Goal: Task Accomplishment & Management: Manage account settings

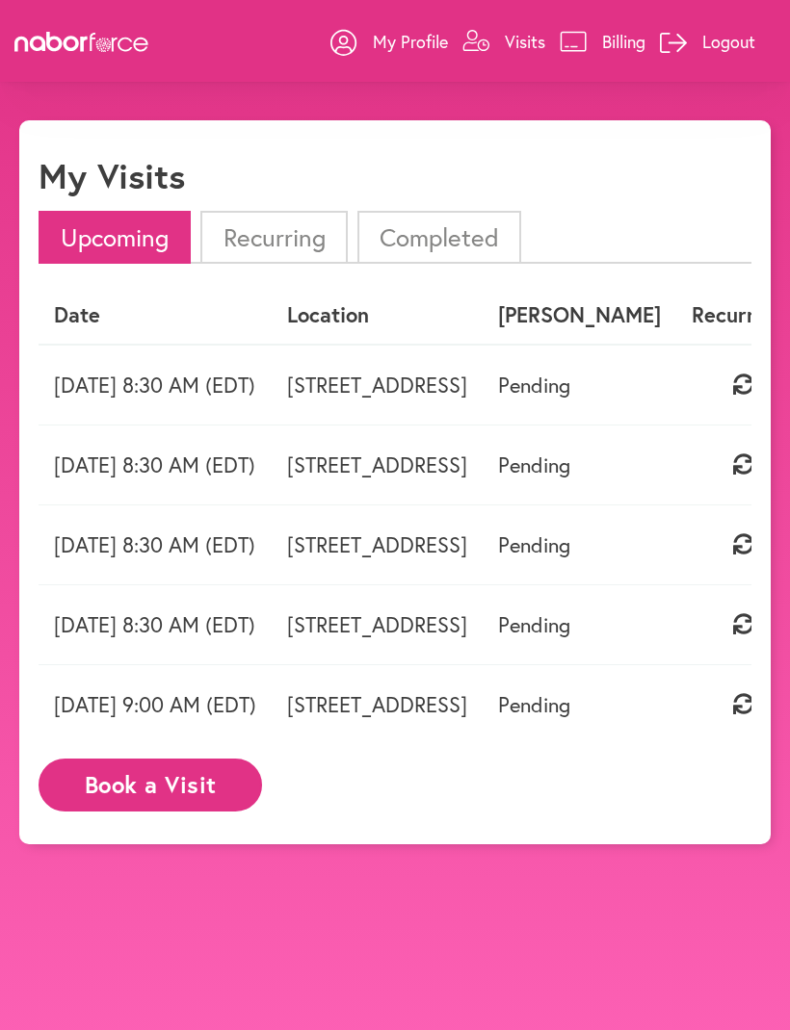
click at [676, 385] on td "Pending" at bounding box center [579, 385] width 194 height 81
click at [676, 394] on td "Pending" at bounding box center [579, 385] width 194 height 81
click at [676, 398] on td "Pending" at bounding box center [579, 385] width 194 height 81
click at [589, 45] on link "Billing" at bounding box center [602, 42] width 86 height 58
click at [676, 388] on td "Pending" at bounding box center [579, 385] width 194 height 81
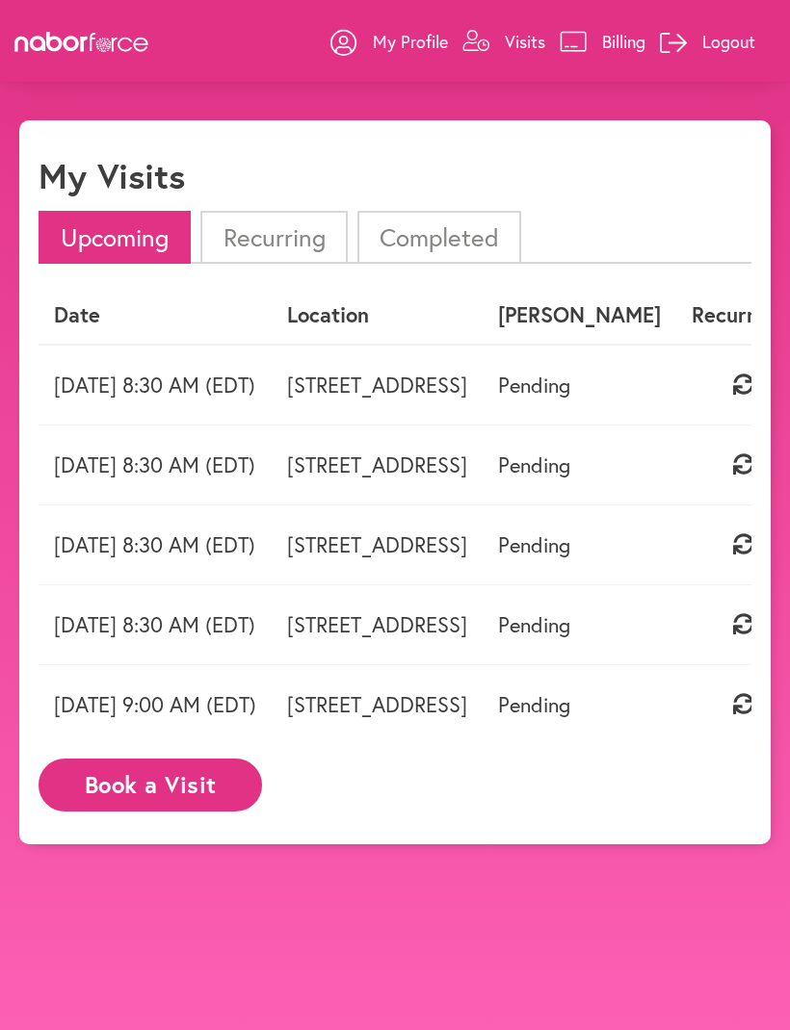
click at [676, 384] on td "Pending" at bounding box center [579, 385] width 194 height 81
click at [676, 383] on td "Pending" at bounding box center [579, 385] width 194 height 81
click at [676, 313] on th "[PERSON_NAME]" at bounding box center [579, 315] width 194 height 57
click at [125, 246] on li "Upcoming" at bounding box center [115, 237] width 152 height 53
click at [125, 255] on li "Upcoming" at bounding box center [115, 237] width 152 height 53
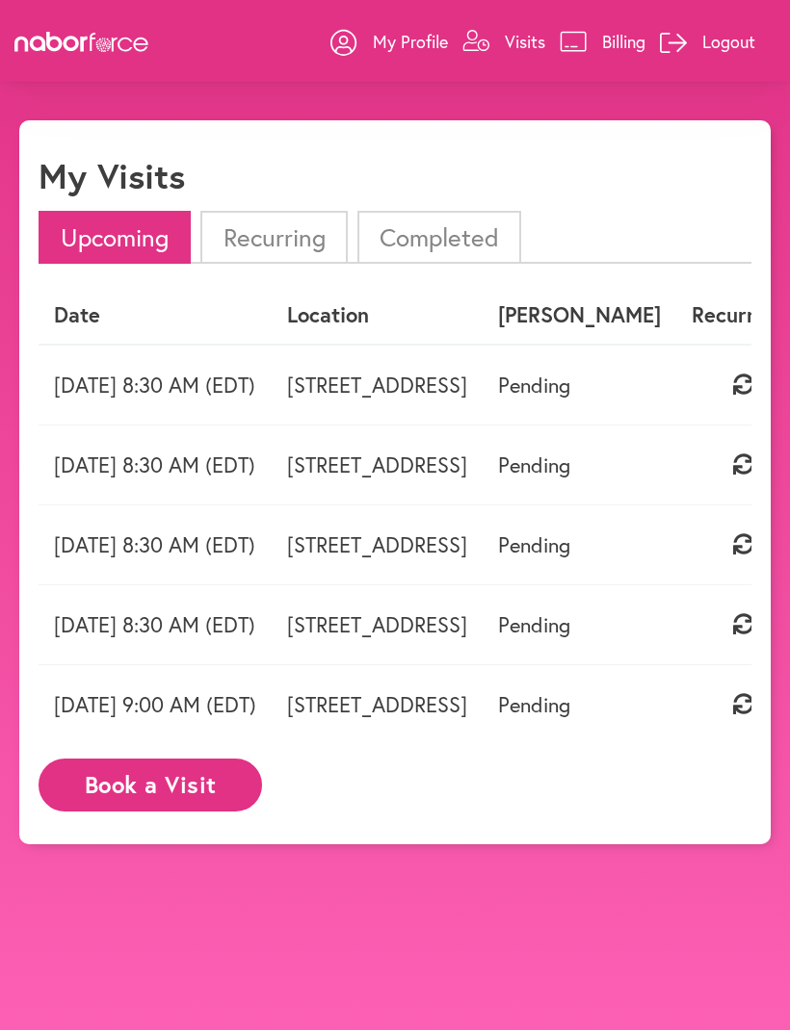
click at [125, 255] on li "Upcoming" at bounding box center [115, 237] width 152 height 53
click at [379, 64] on link "My Profile" at bounding box center [388, 42] width 117 height 58
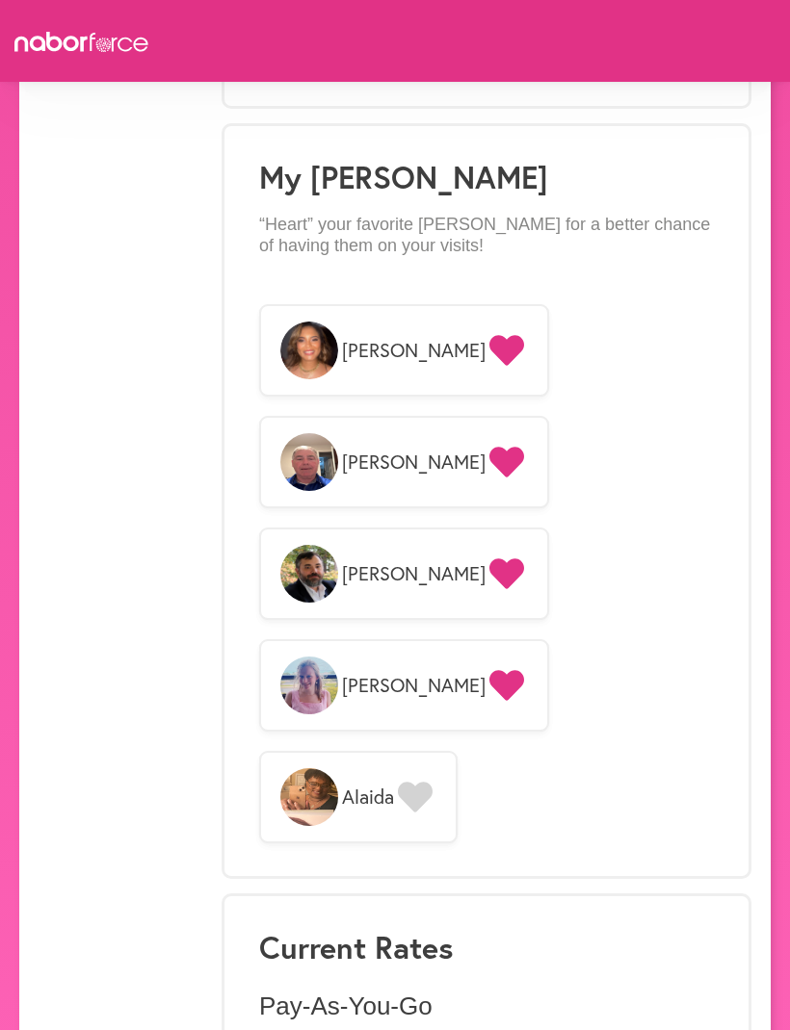
scroll to position [1604, 0]
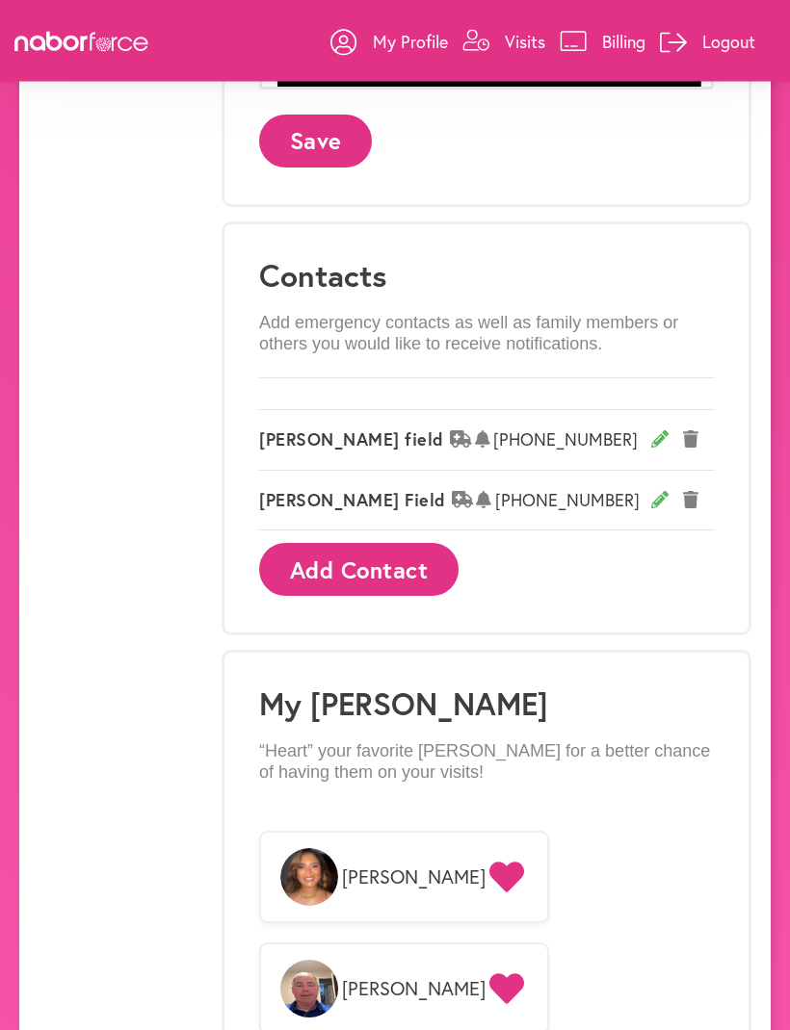
scroll to position [977, 0]
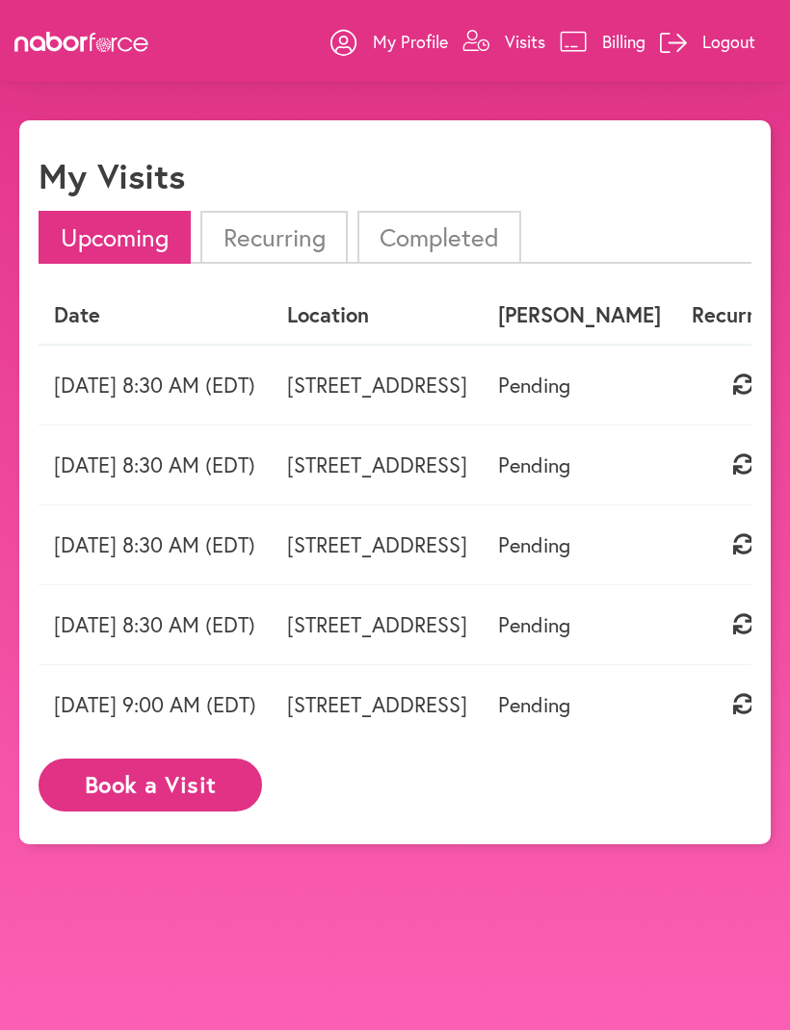
click at [434, 229] on li "Completed" at bounding box center [439, 237] width 164 height 53
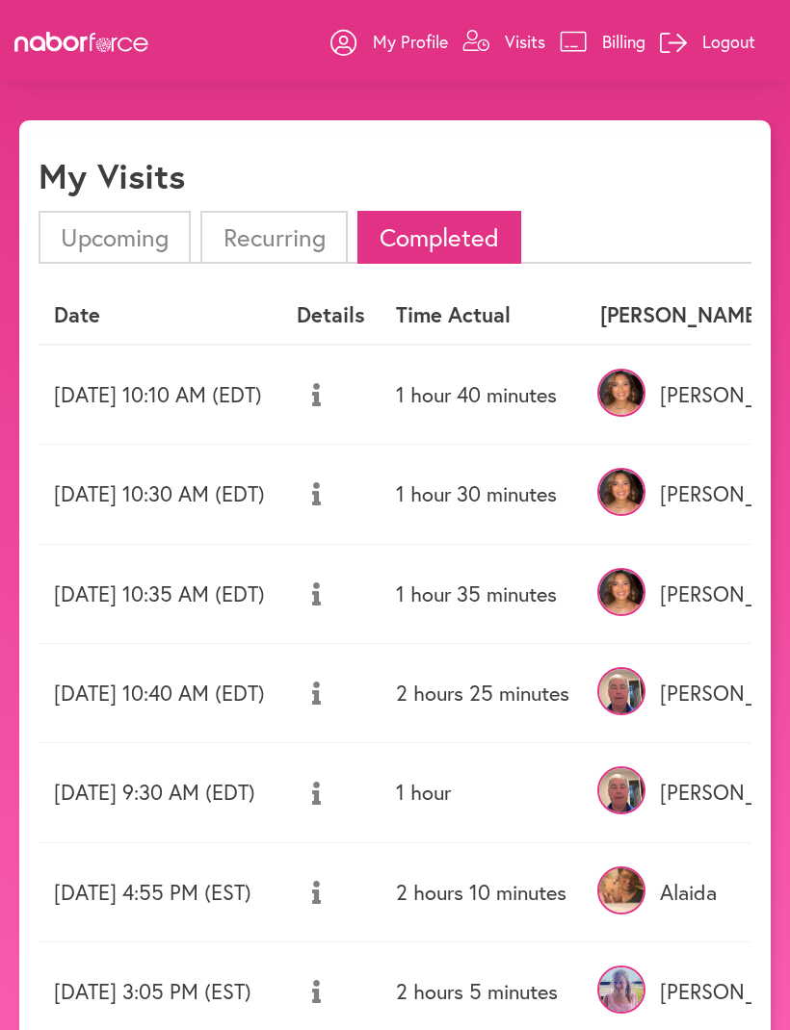
click at [148, 237] on li "Upcoming" at bounding box center [115, 237] width 152 height 53
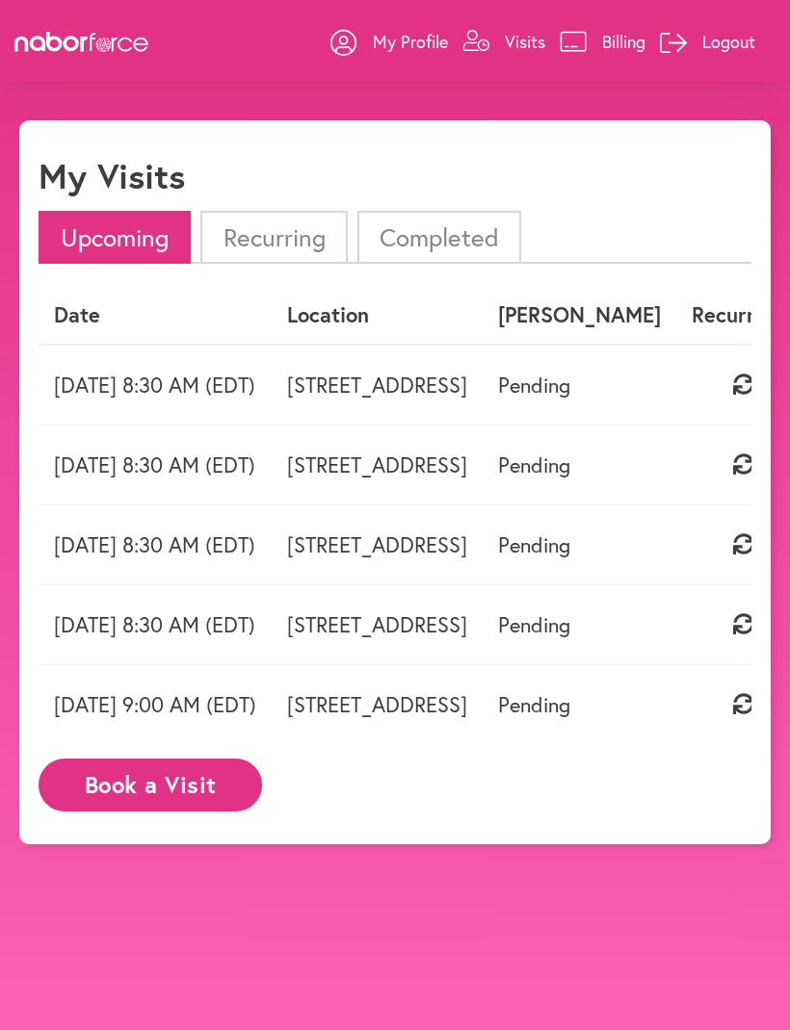
click at [466, 240] on li "Completed" at bounding box center [439, 237] width 164 height 53
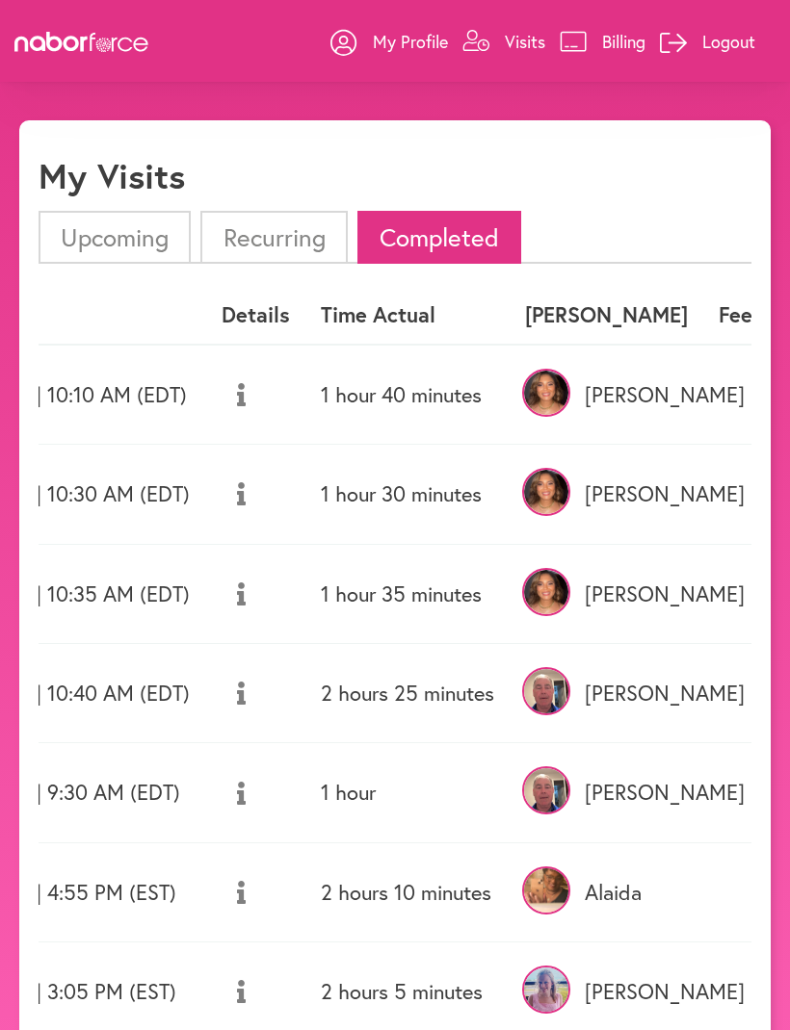
click at [482, 44] on icon at bounding box center [475, 41] width 27 height 22
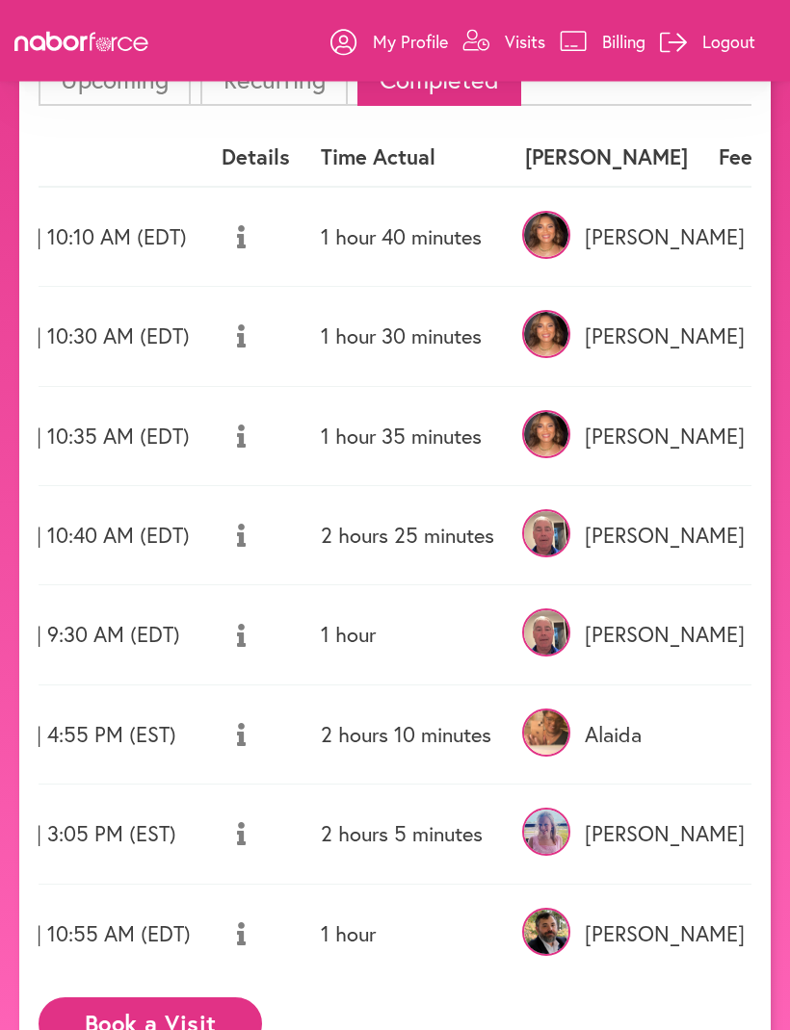
scroll to position [163, 0]
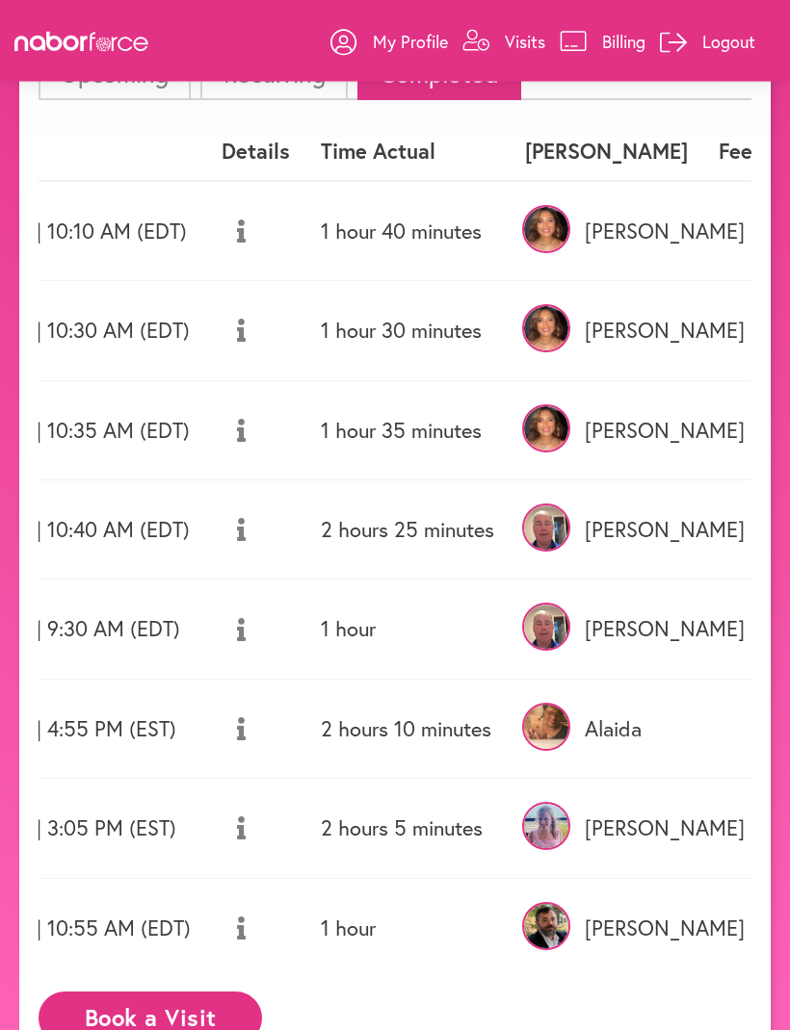
click at [172, 1010] on button "Book a Visit" at bounding box center [150, 1019] width 223 height 53
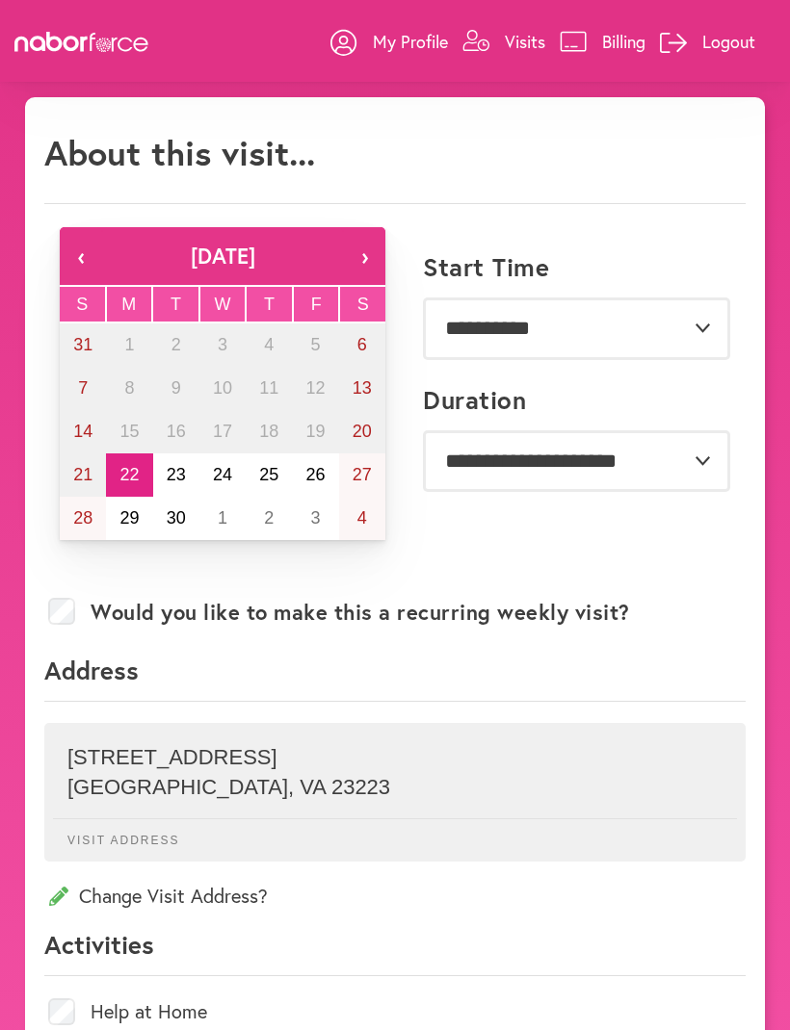
scroll to position [22, 0]
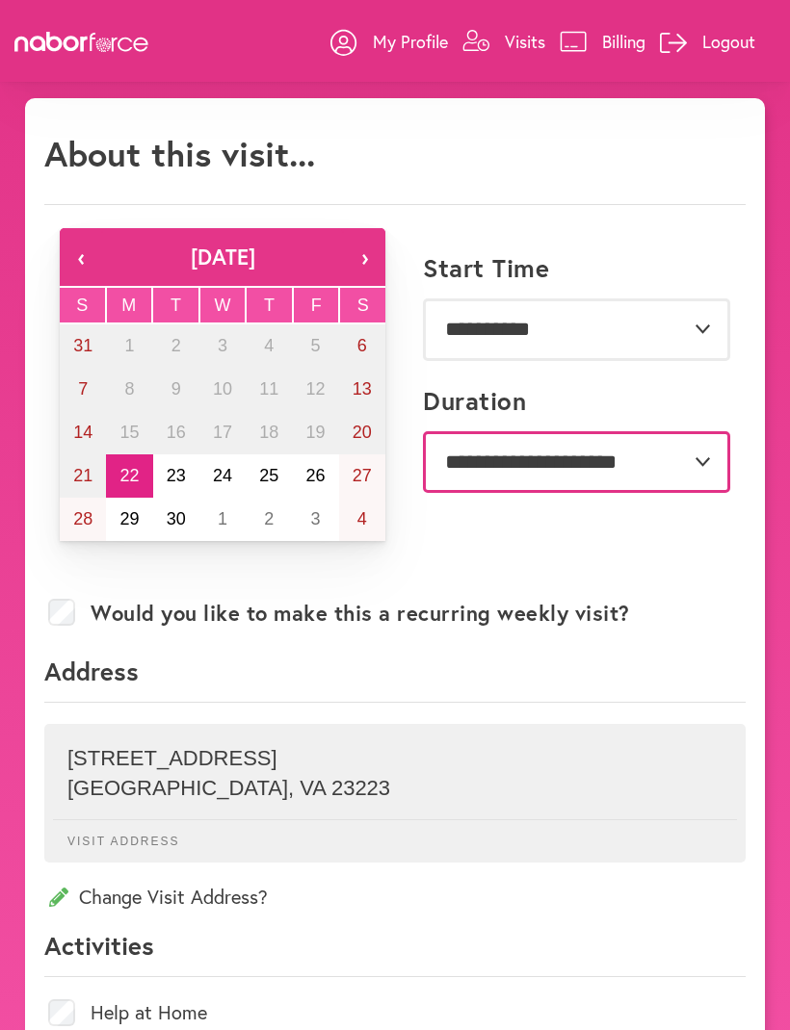
click at [688, 467] on select "**********" at bounding box center [576, 462] width 307 height 62
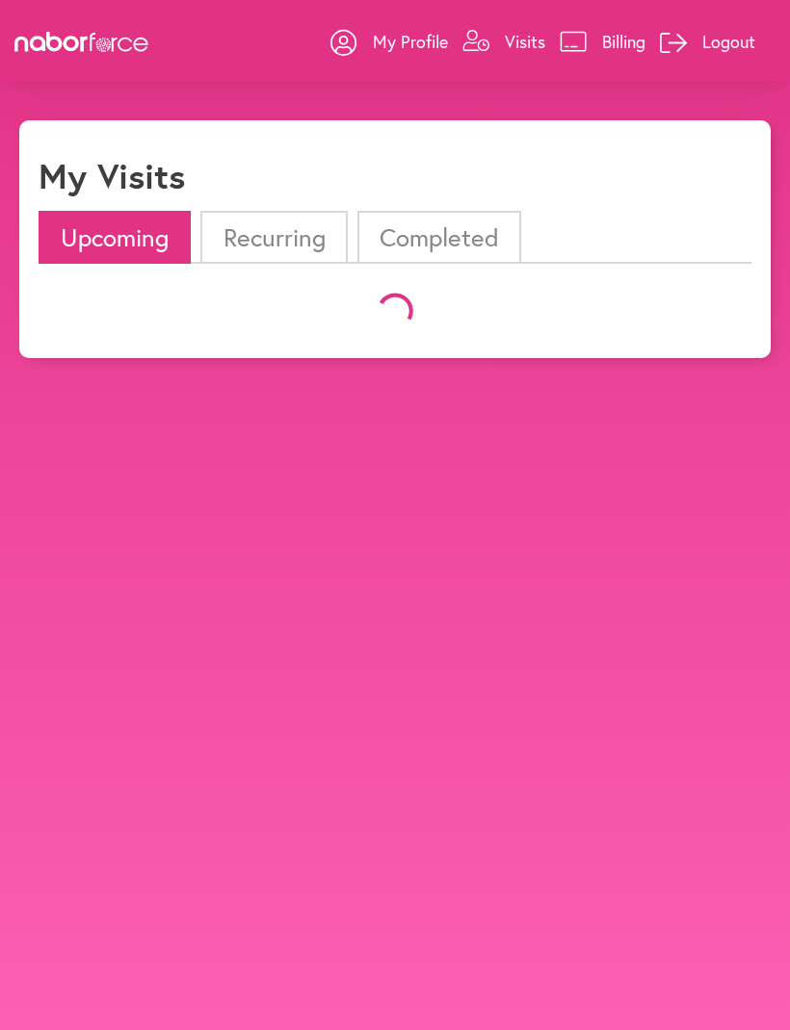
scroll to position [203, 0]
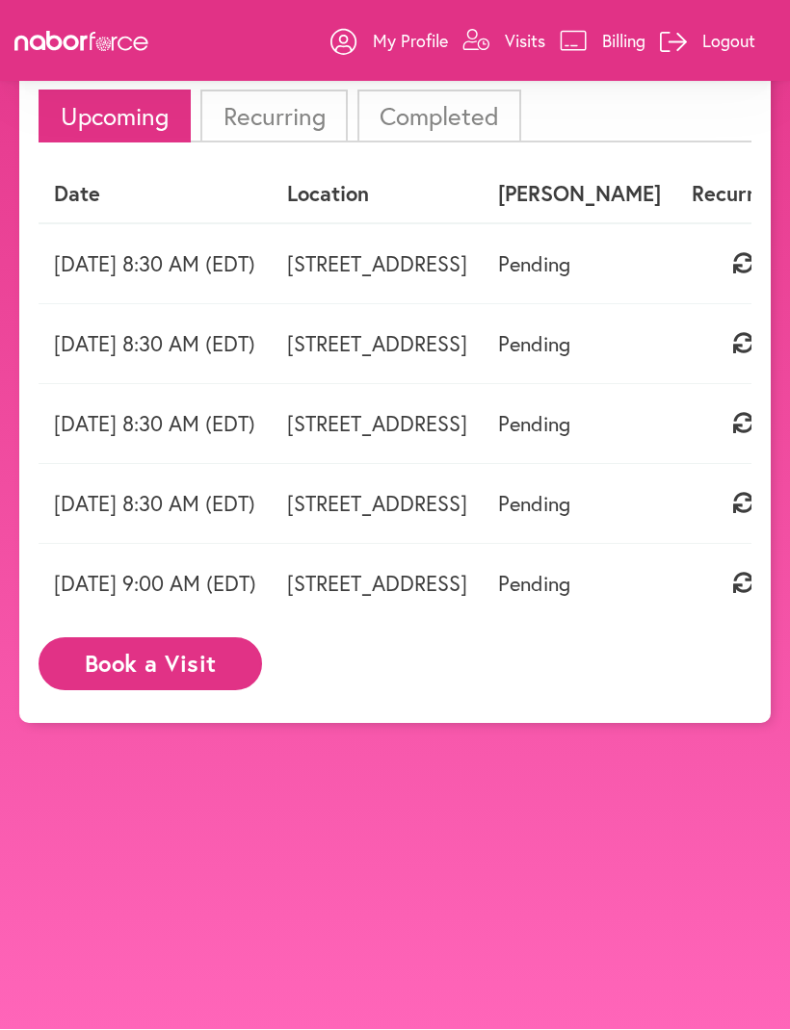
click at [616, 39] on p "Billing" at bounding box center [623, 41] width 43 height 23
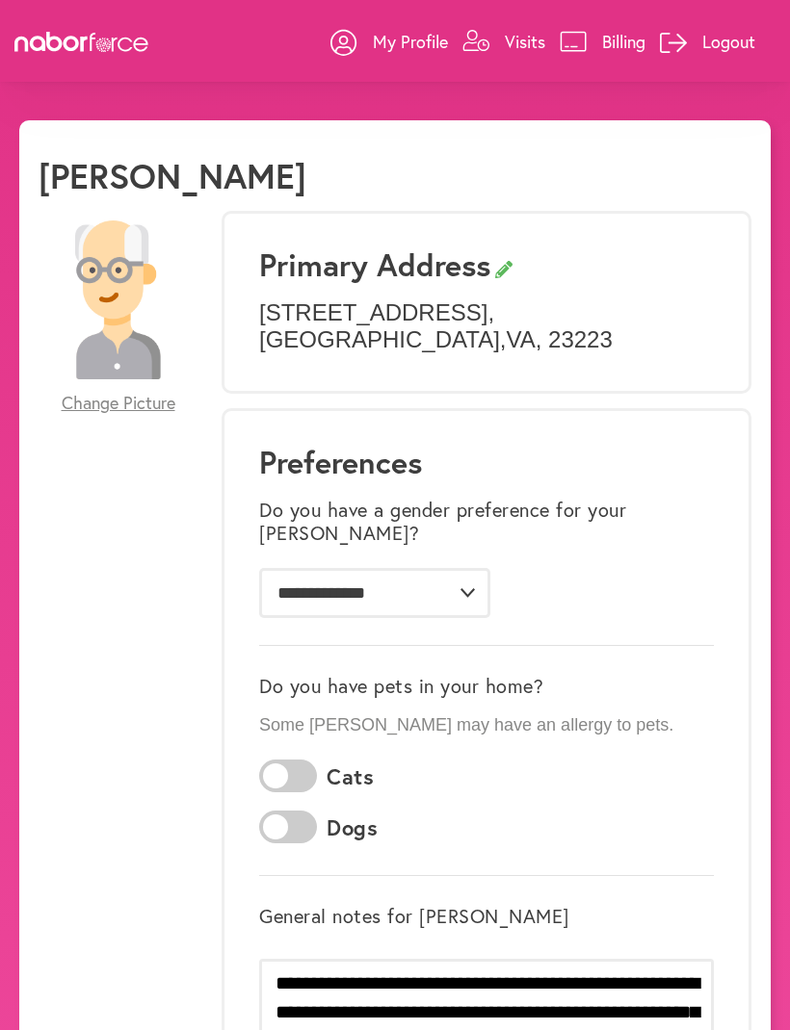
click at [478, 55] on div at bounding box center [475, 49] width 27 height 39
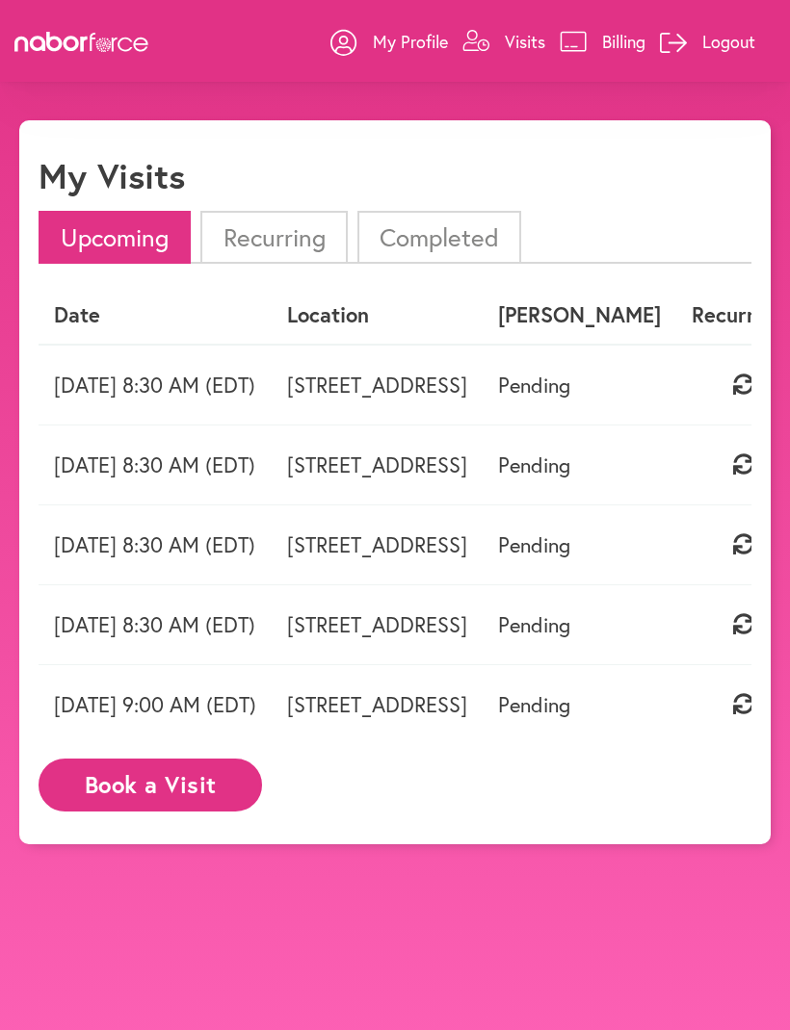
click at [676, 394] on td "Pending" at bounding box center [579, 385] width 194 height 81
click at [757, 395] on div "close My Visits Upcoming Recurring Completed Date Location [PERSON_NAME] Recurr…" at bounding box center [394, 482] width 751 height 724
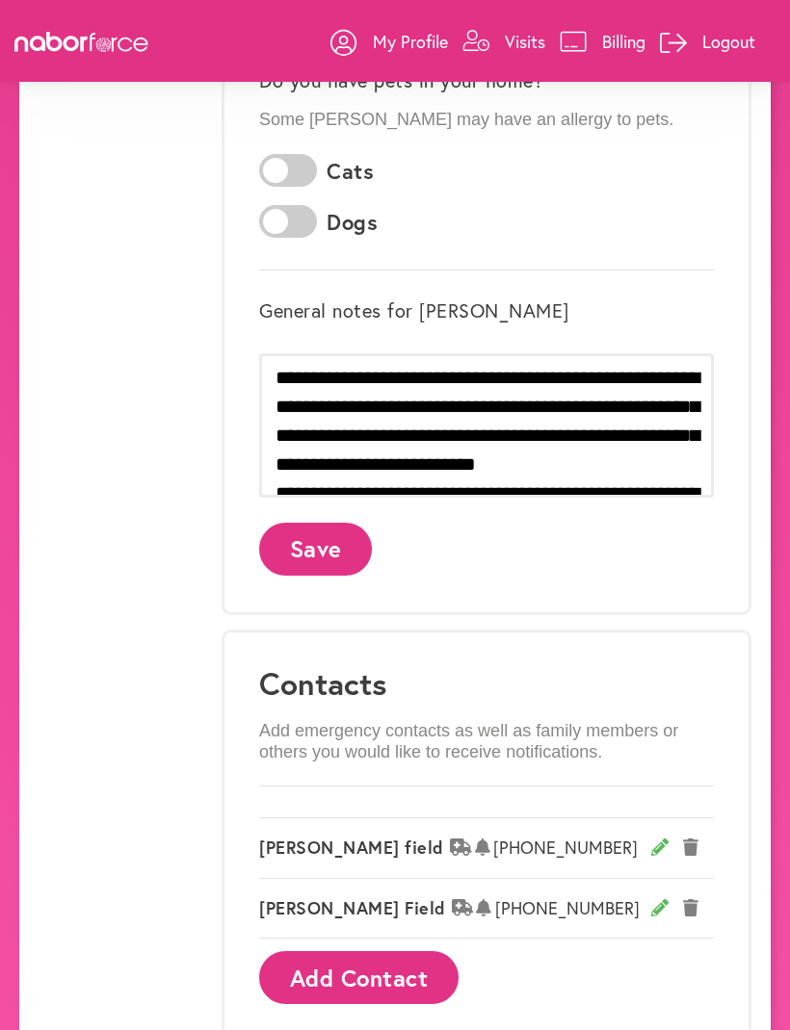
scroll to position [600, 0]
